Goal: Check status: Check status

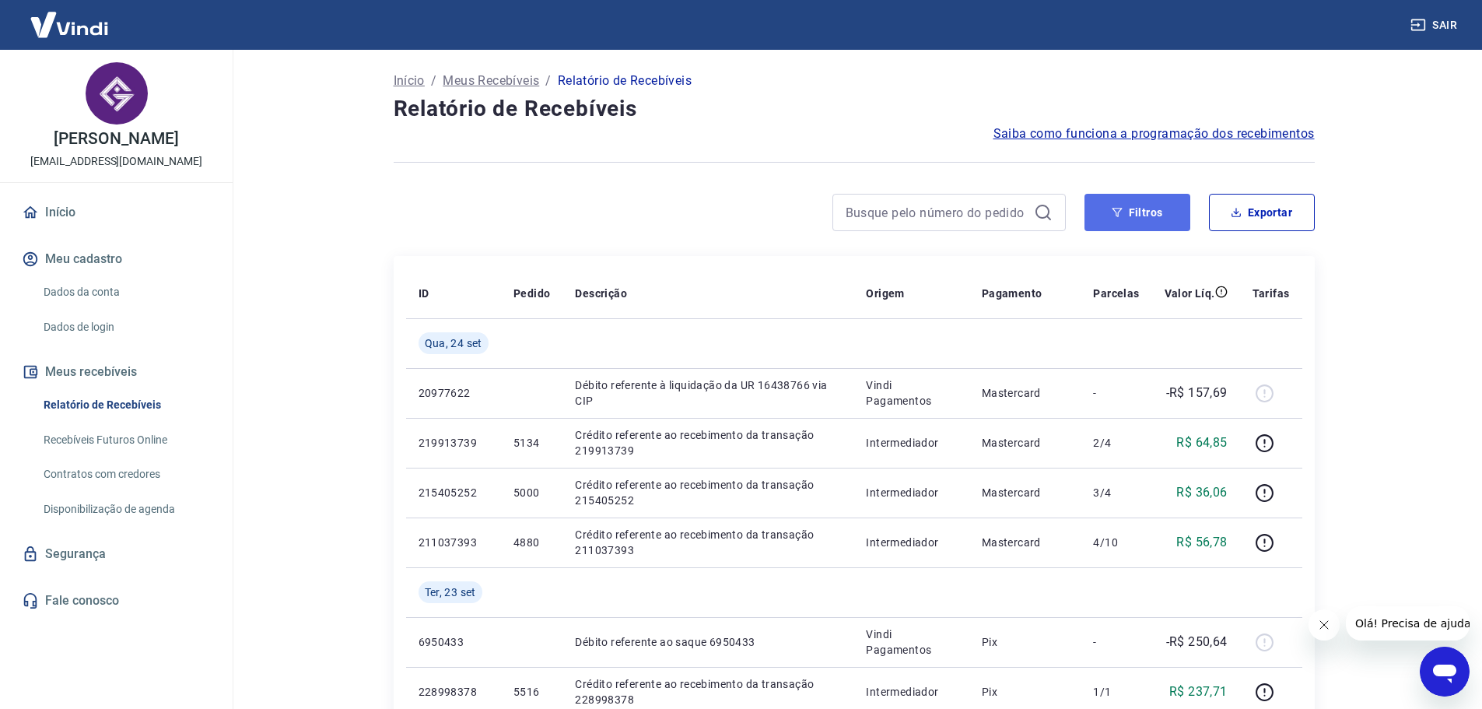
click at [1157, 215] on button "Filtros" at bounding box center [1137, 212] width 106 height 37
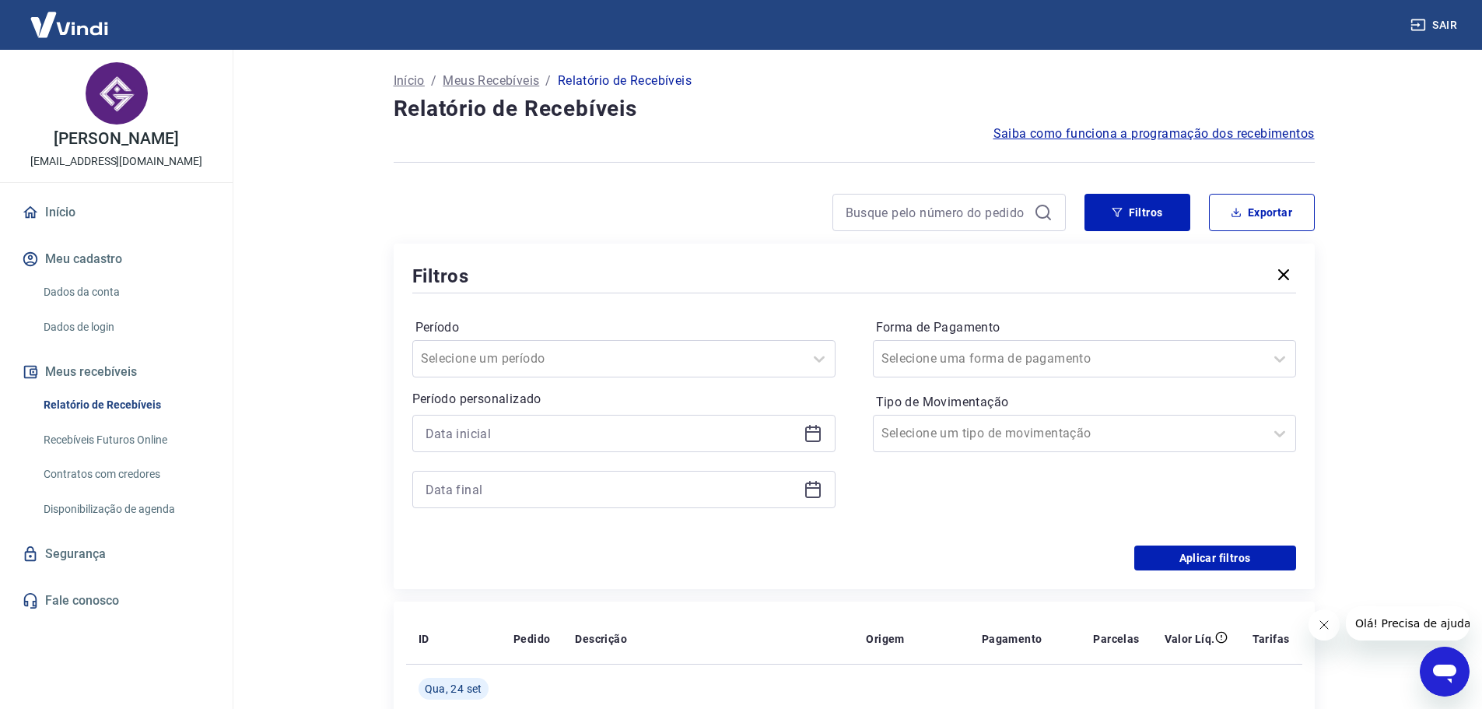
click at [821, 433] on icon at bounding box center [812, 433] width 19 height 19
click at [812, 434] on icon at bounding box center [812, 433] width 19 height 19
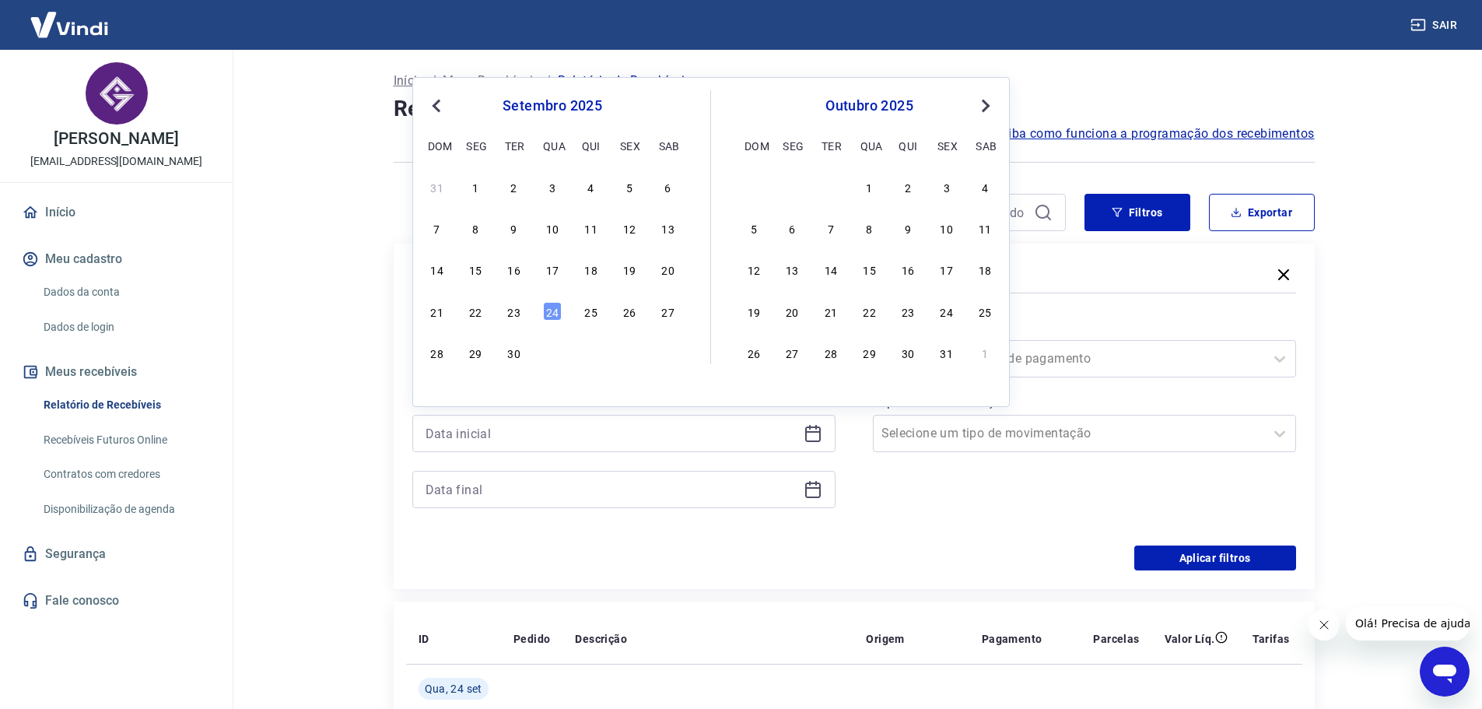
drag, startPoint x: 474, startPoint y: 317, endPoint x: 756, endPoint y: 486, distance: 328.7
click at [474, 317] on div "22" at bounding box center [475, 311] width 19 height 19
type input "22/09/2025"
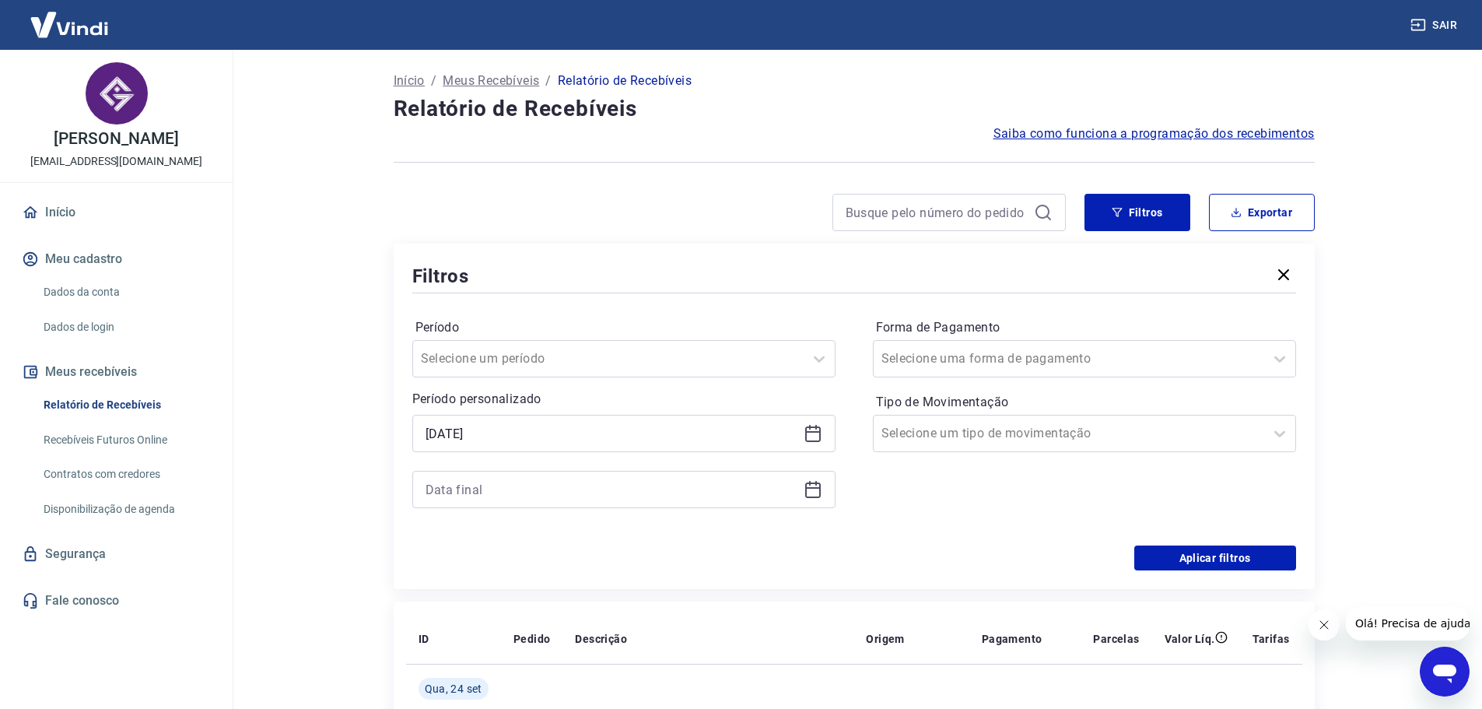
click at [810, 487] on icon at bounding box center [813, 488] width 16 height 2
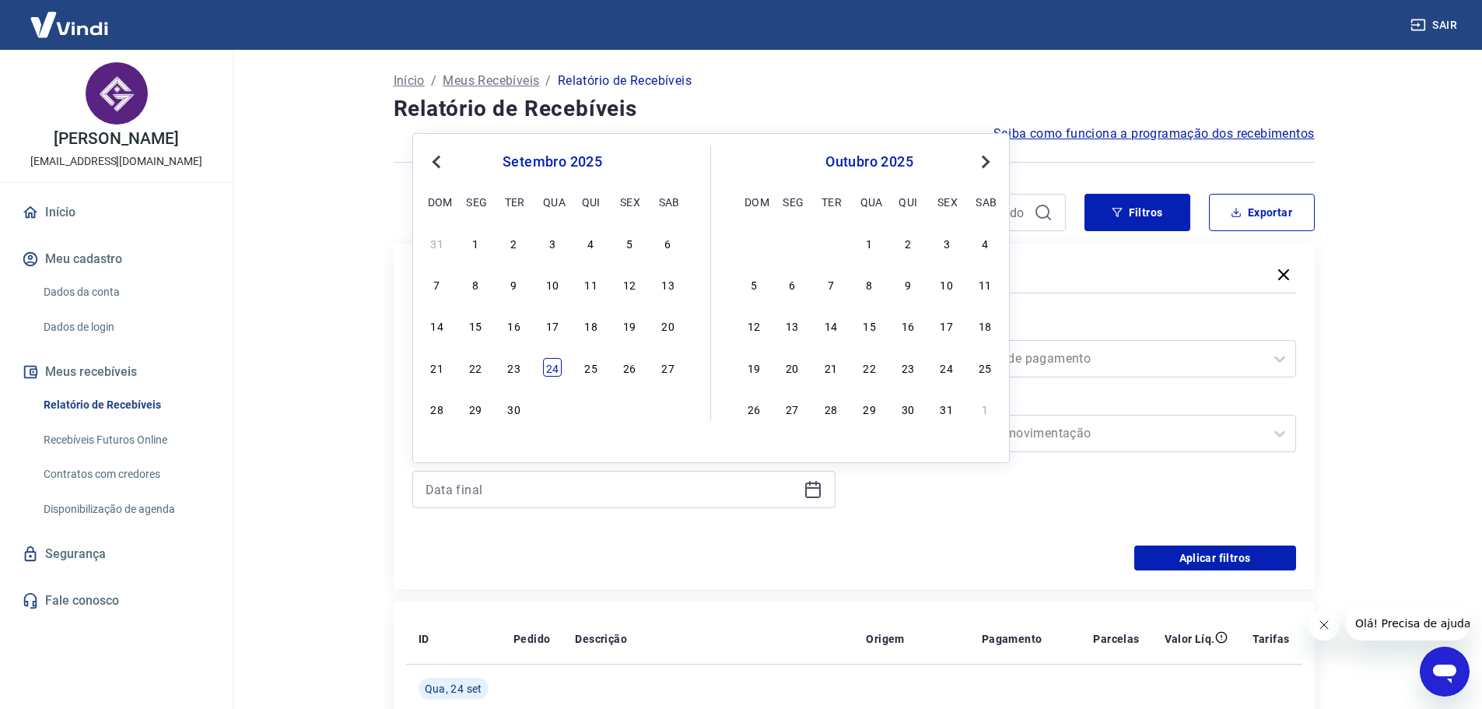
click at [551, 364] on div "24" at bounding box center [552, 367] width 19 height 19
type input "24/09/2025"
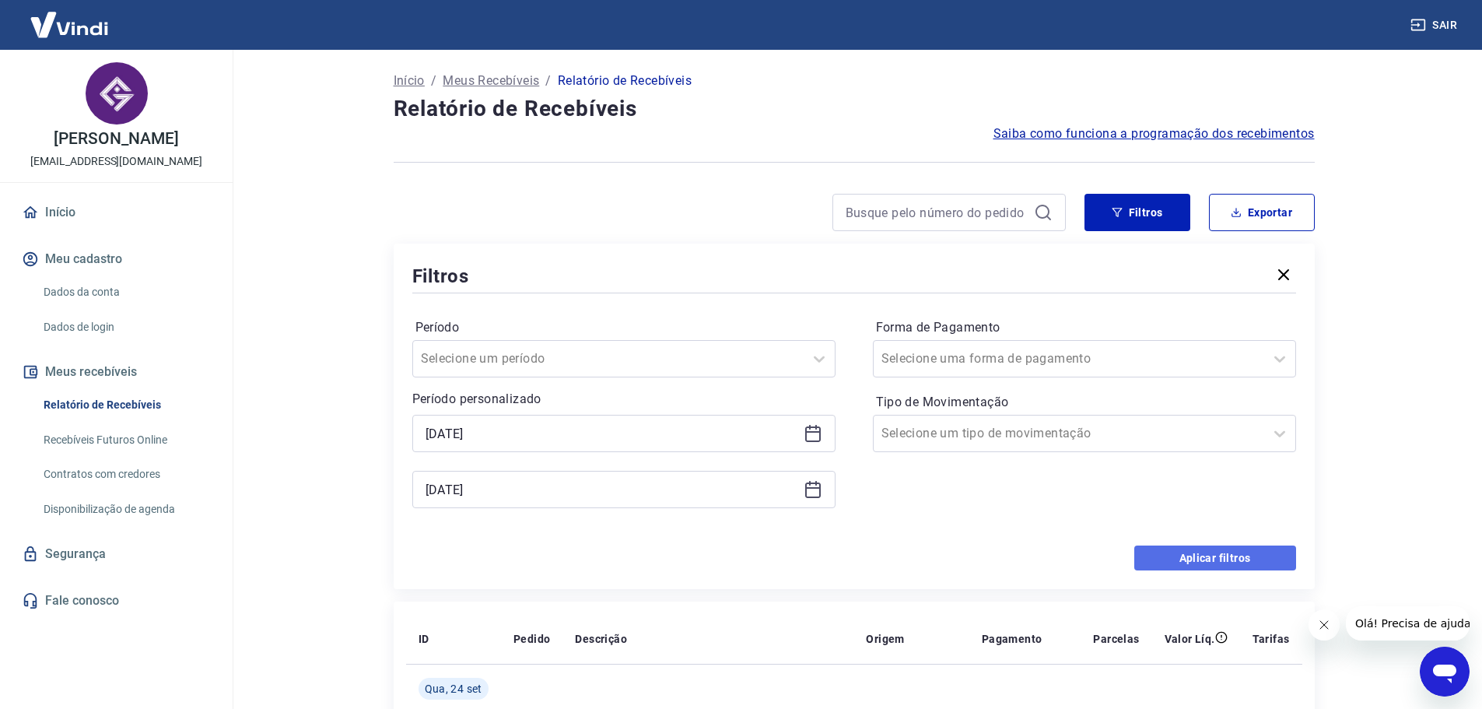
click at [1184, 558] on button "Aplicar filtros" at bounding box center [1215, 557] width 162 height 25
